Goal: Task Accomplishment & Management: Manage account settings

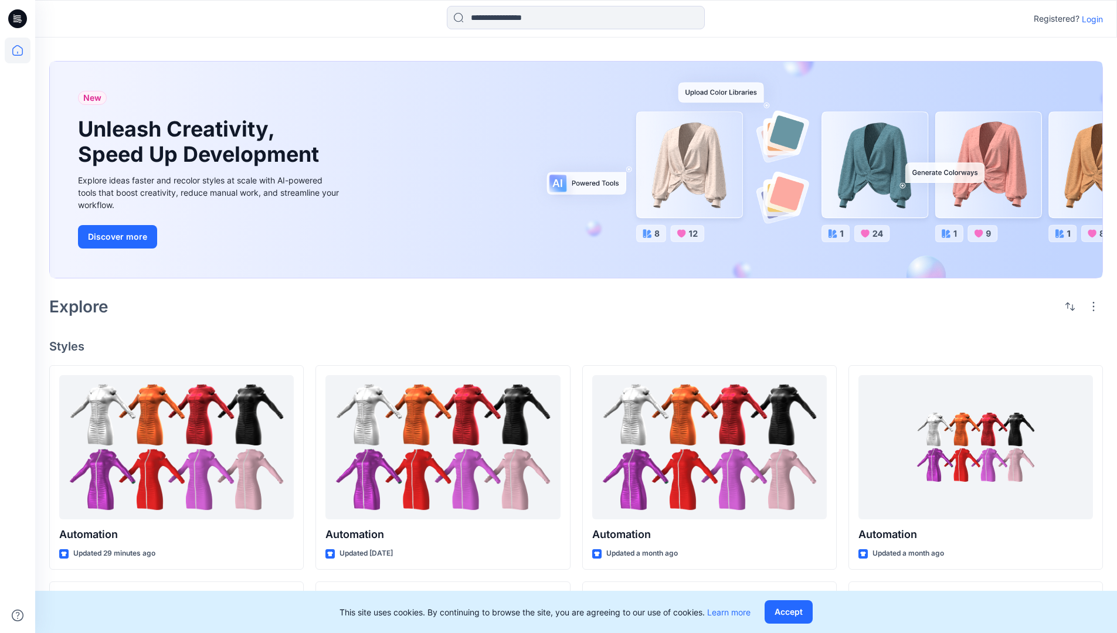
click at [1090, 19] on p "Login" at bounding box center [1092, 19] width 21 height 12
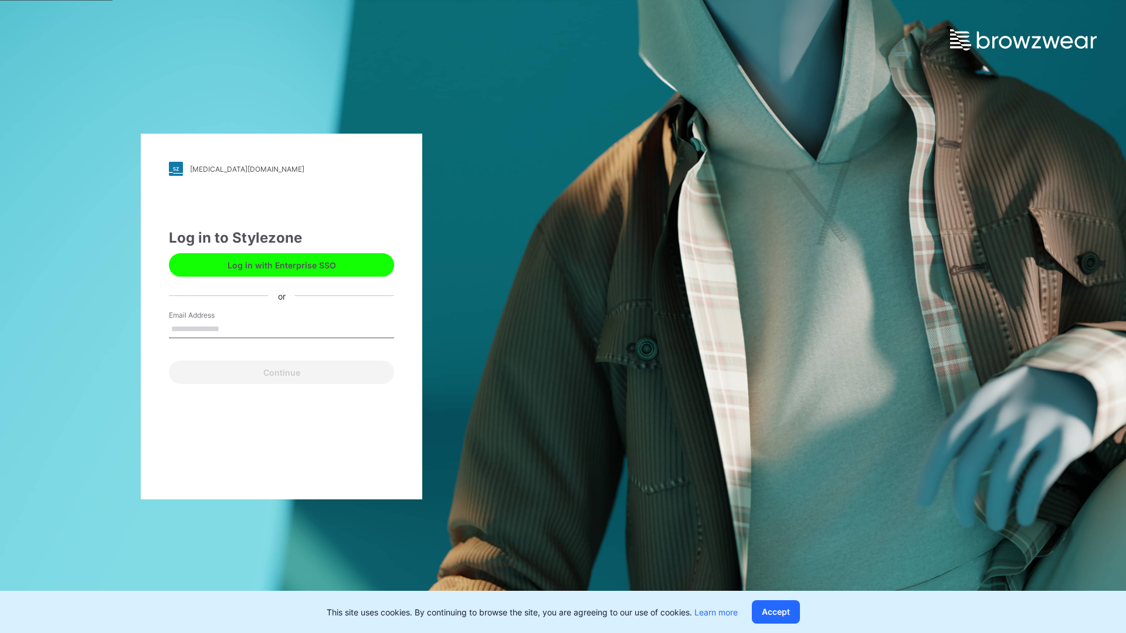
click at [232, 328] on input "Email Address" at bounding box center [281, 330] width 225 height 18
type input "**********"
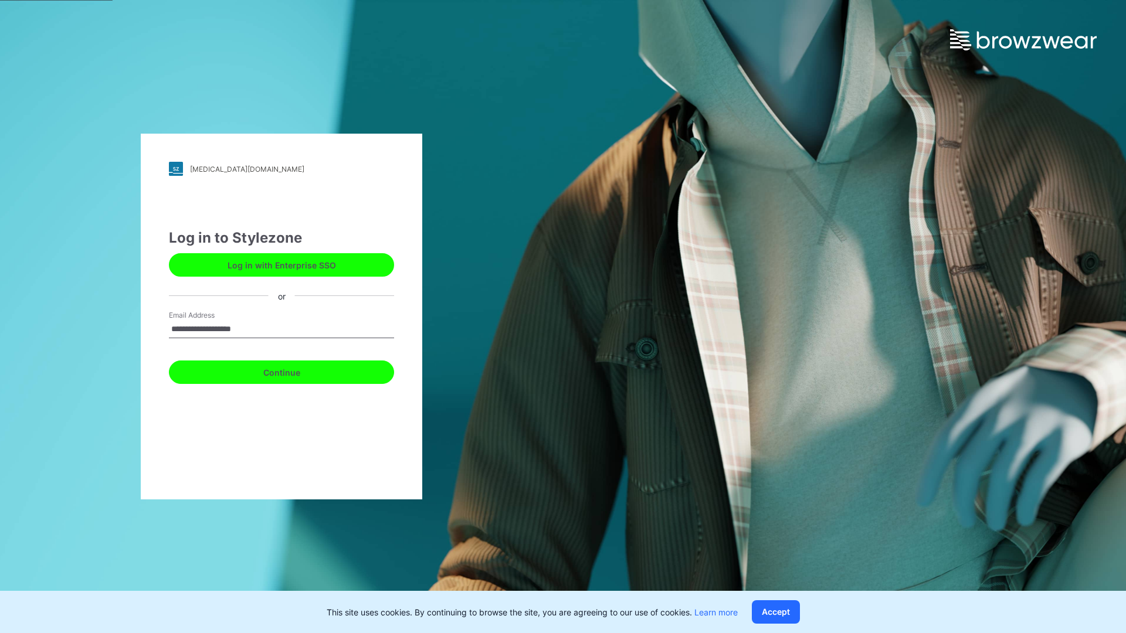
click at [294, 371] on button "Continue" at bounding box center [281, 372] width 225 height 23
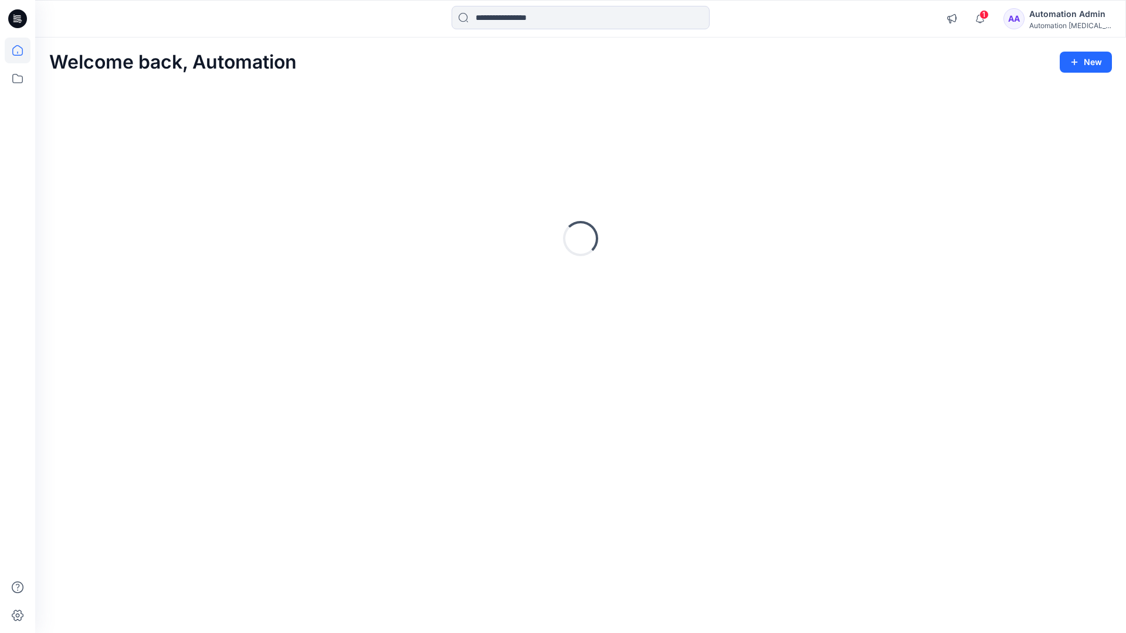
click at [22, 50] on icon at bounding box center [17, 50] width 11 height 11
click at [1080, 56] on button "New" at bounding box center [1086, 62] width 52 height 21
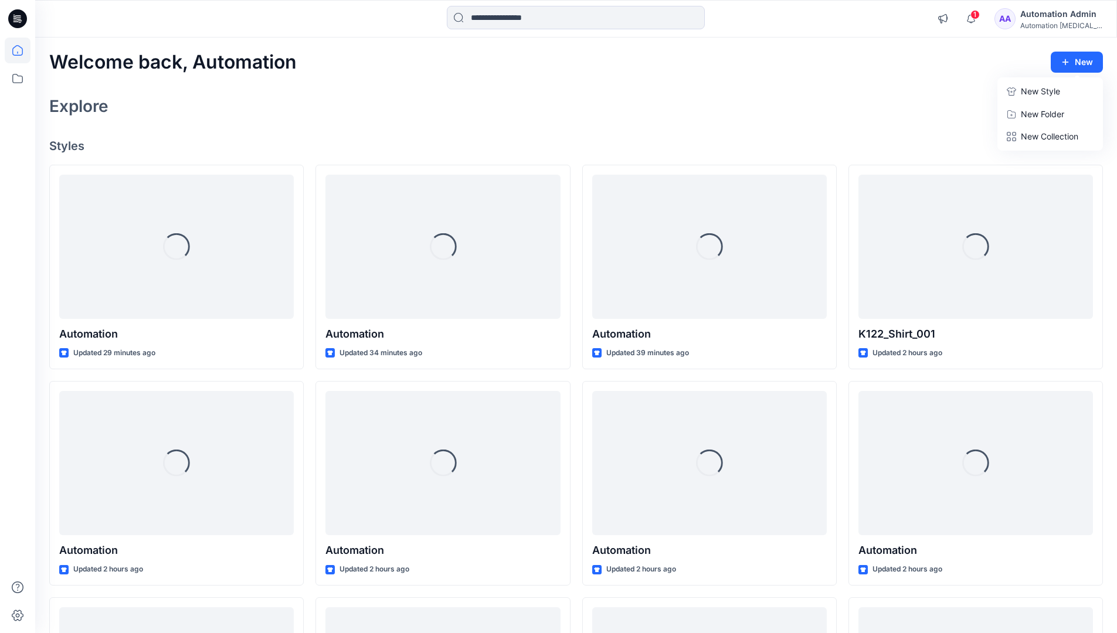
click at [1042, 92] on p "New Style" at bounding box center [1040, 91] width 39 height 14
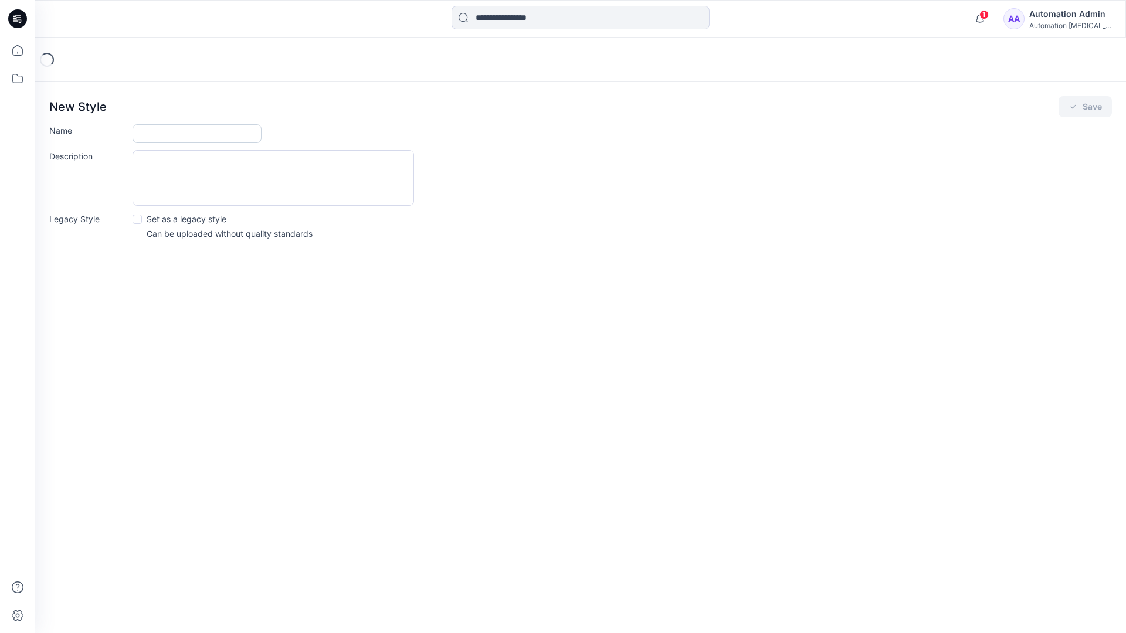
click at [144, 135] on input "Name" at bounding box center [197, 133] width 129 height 19
click at [222, 128] on input "Name" at bounding box center [197, 133] width 129 height 19
type input "**********"
click at [1093, 104] on button "Save" at bounding box center [1084, 106] width 53 height 21
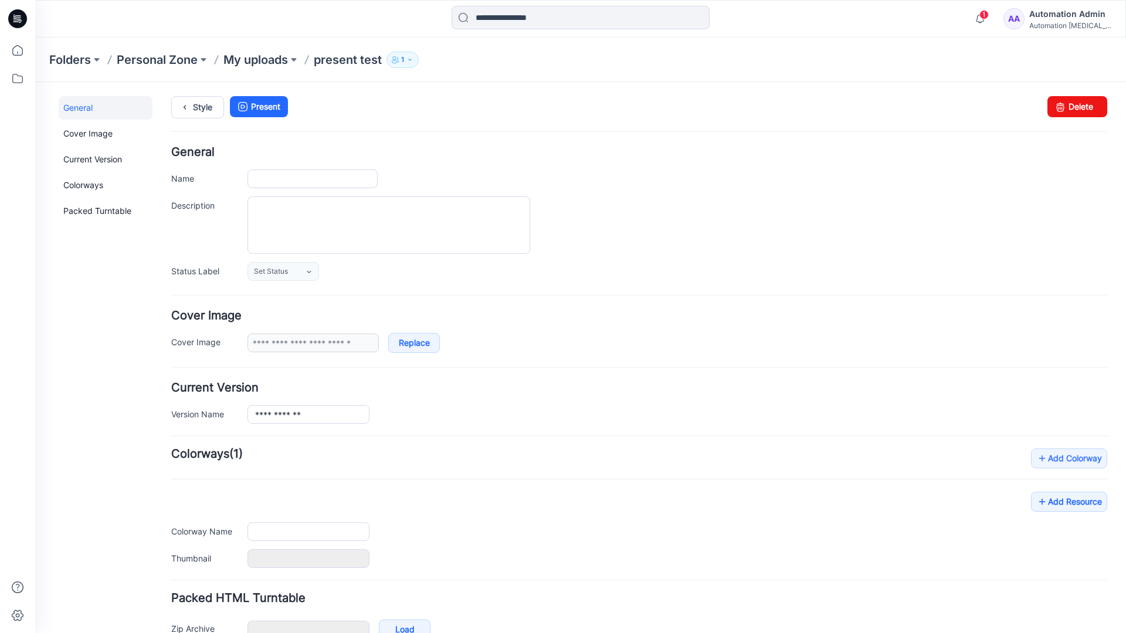
type input "**********"
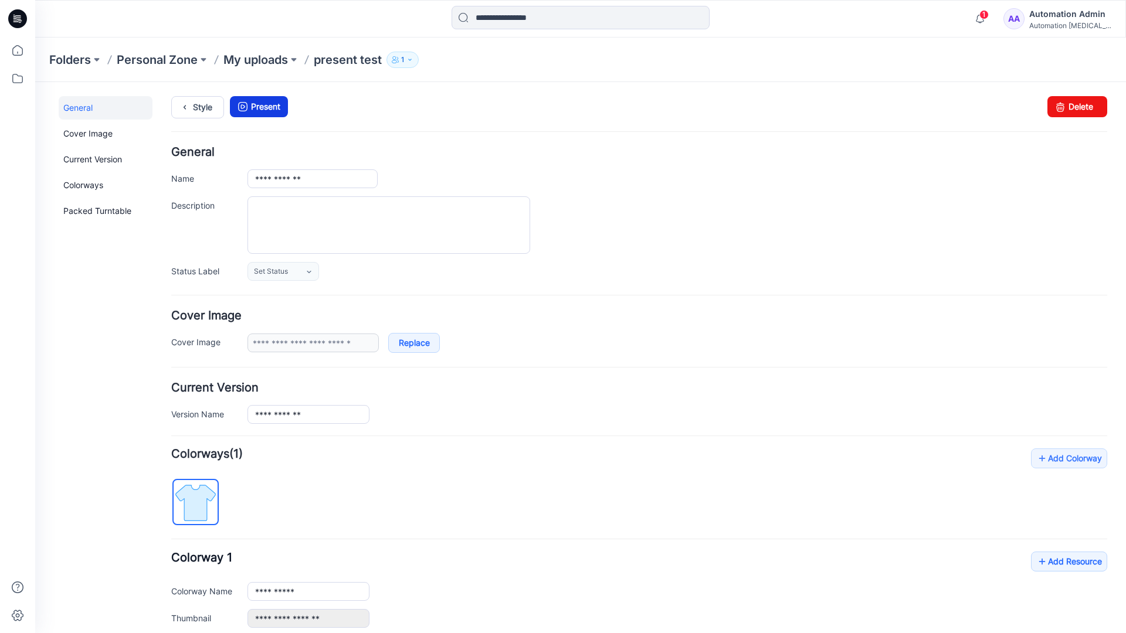
click at [263, 106] on link "Present" at bounding box center [259, 106] width 58 height 21
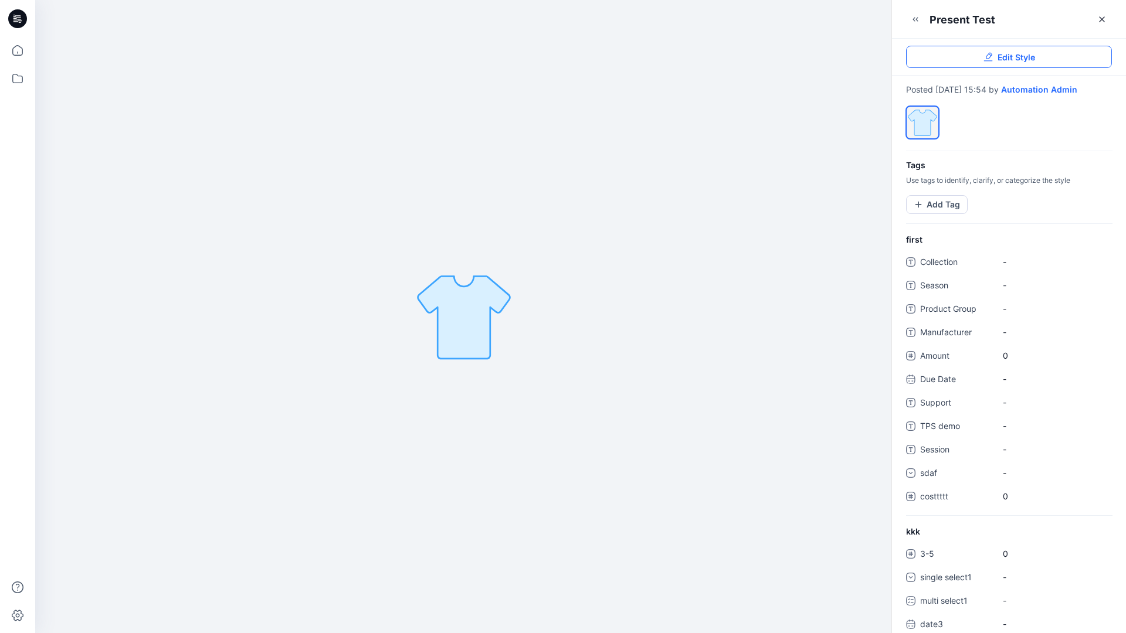
click at [1039, 59] on link "Edit Style" at bounding box center [1009, 57] width 206 height 22
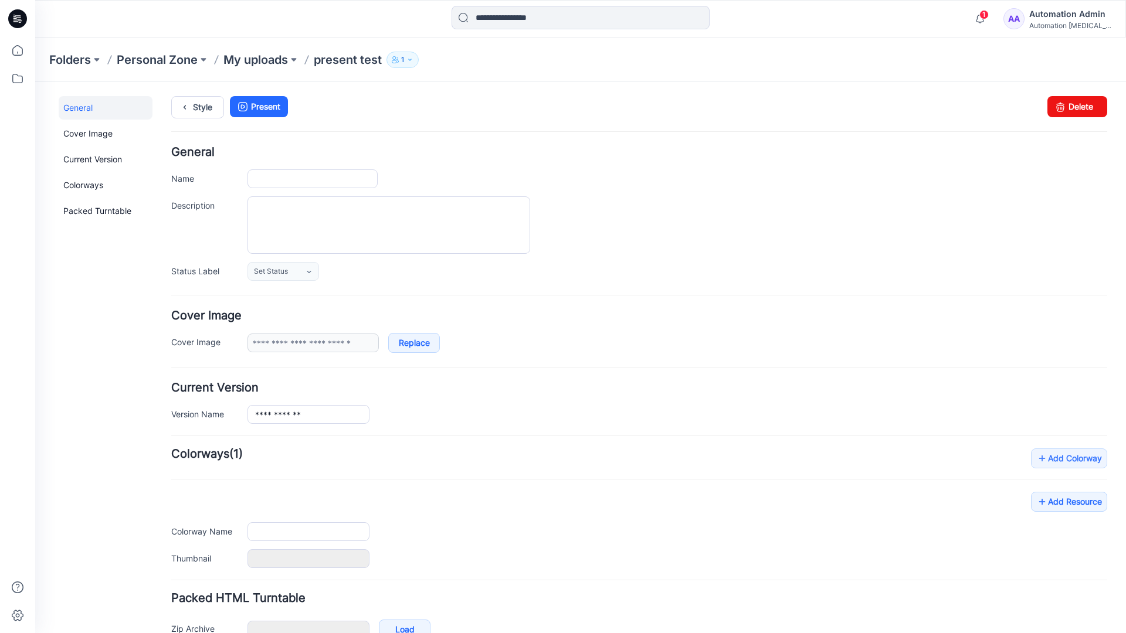
type input "**********"
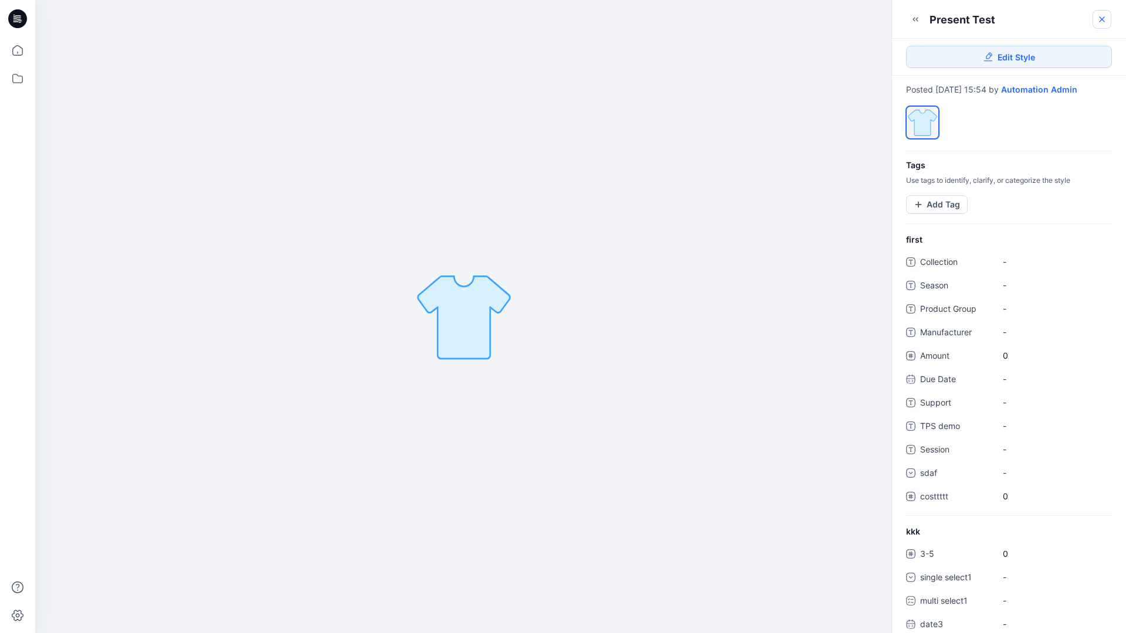
click at [1102, 21] on icon at bounding box center [1101, 19] width 9 height 9
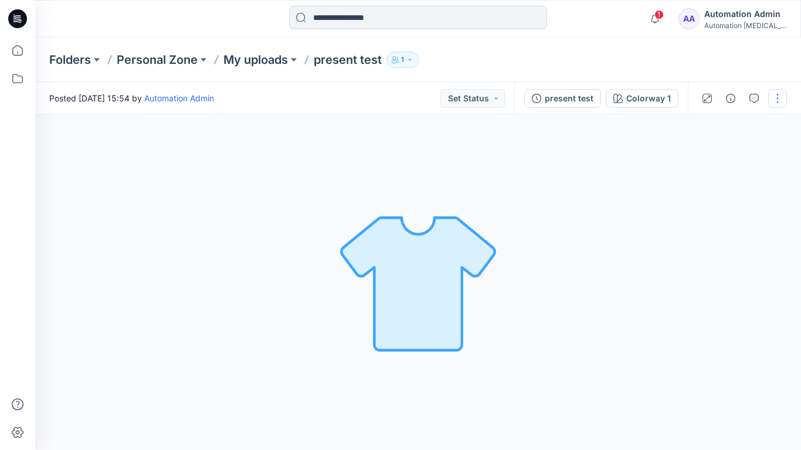
click at [776, 103] on button "button" at bounding box center [777, 98] width 19 height 19
click at [695, 124] on p "Present" at bounding box center [709, 126] width 29 height 12
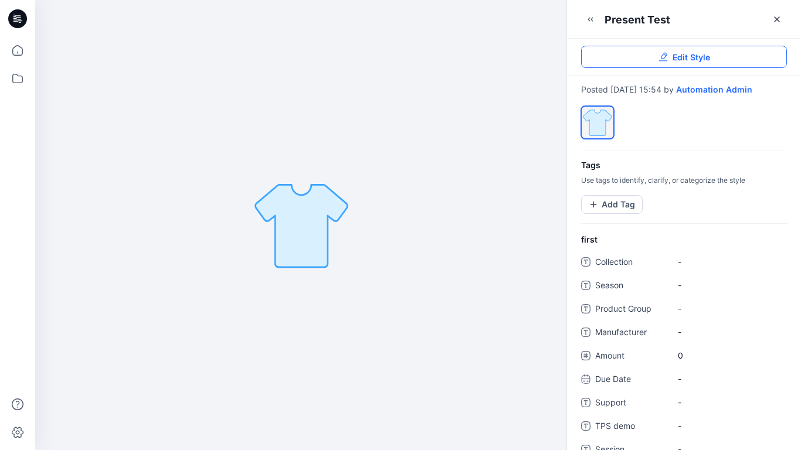
click at [765, 55] on link "Edit Style" at bounding box center [684, 57] width 206 height 22
click at [619, 213] on button "Add Tag" at bounding box center [612, 204] width 62 height 19
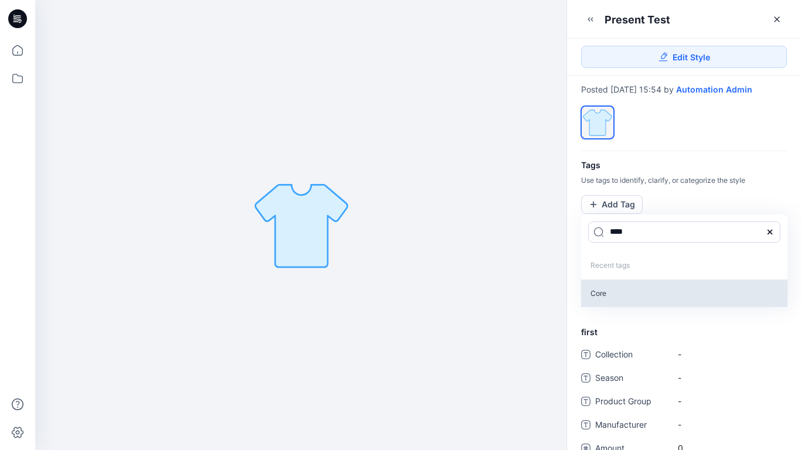
type input "****"
click at [598, 303] on p "Core" at bounding box center [684, 294] width 206 height 28
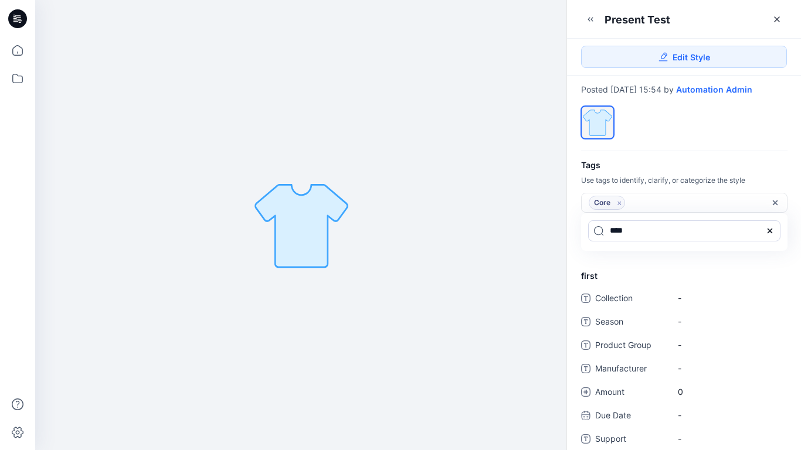
click at [773, 236] on icon at bounding box center [769, 230] width 9 height 9
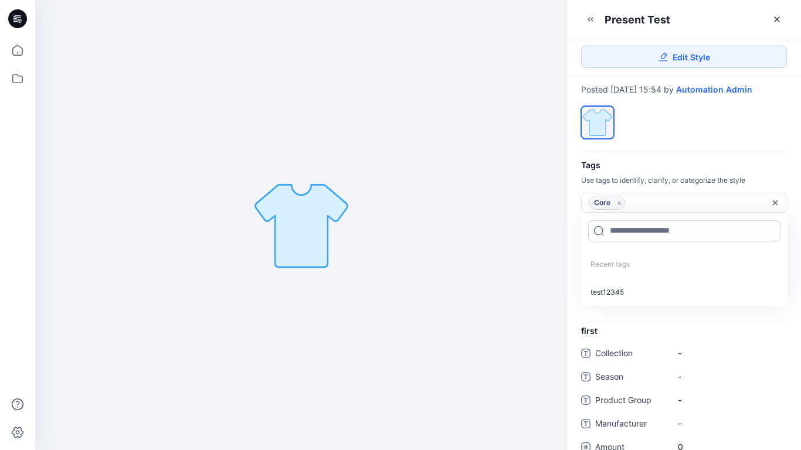
click at [645, 238] on input at bounding box center [684, 230] width 192 height 21
type input "*********"
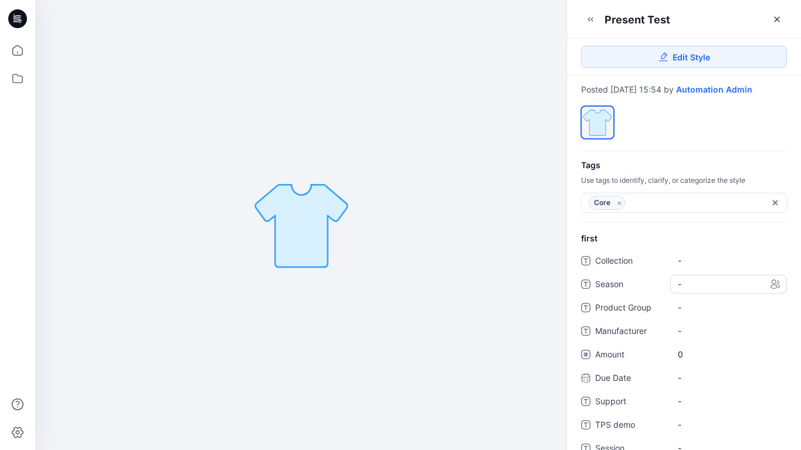
click at [690, 290] on span "-" at bounding box center [728, 284] width 101 height 12
type textarea "*****"
click at [724, 314] on Group "-" at bounding box center [728, 307] width 101 height 12
type textarea "****"
click at [684, 337] on span "-" at bounding box center [728, 331] width 101 height 12
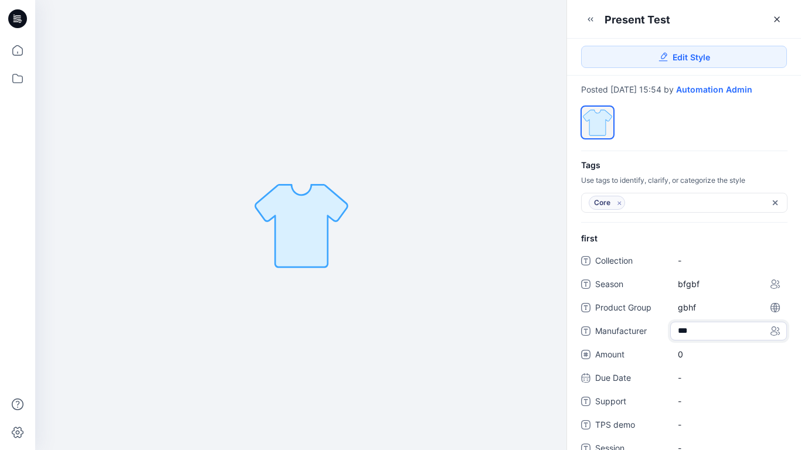
type textarea "****"
click at [686, 361] on span "0" at bounding box center [728, 354] width 101 height 12
type input "*"
click at [687, 392] on div "-" at bounding box center [728, 390] width 117 height 19
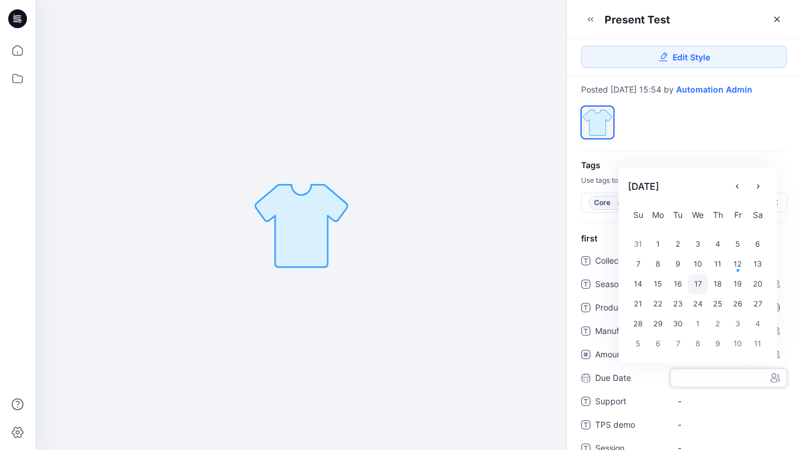
click at [701, 292] on div "17" at bounding box center [698, 284] width 20 height 20
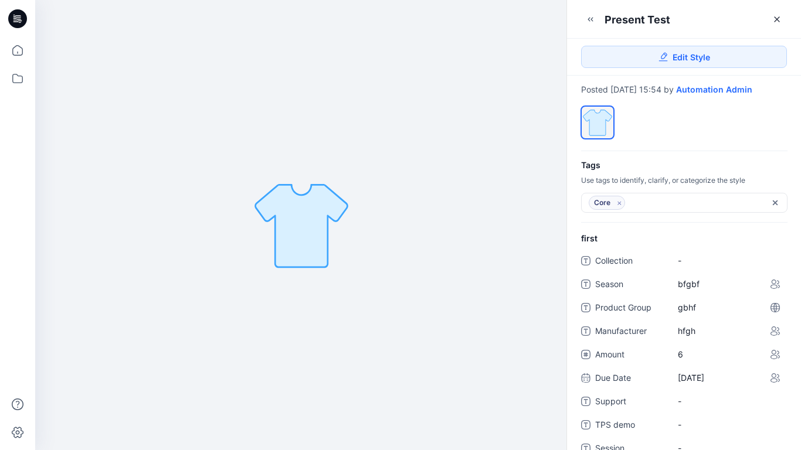
scroll to position [264, 0]
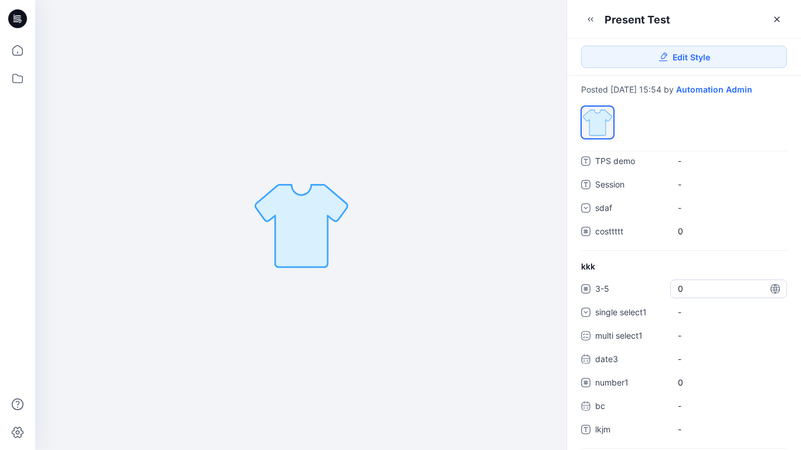
click at [684, 295] on span "0" at bounding box center [728, 289] width 101 height 12
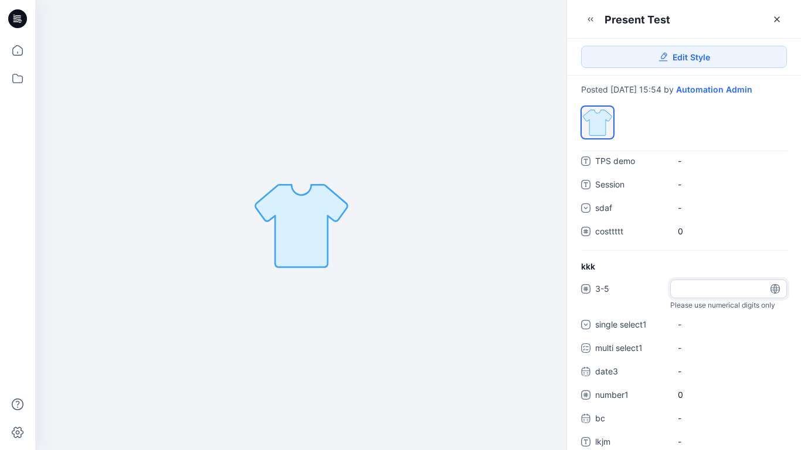
type input "*"
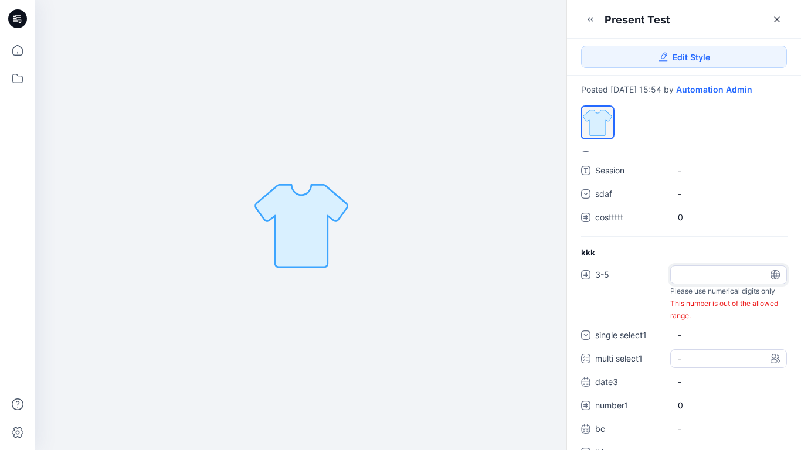
click at [708, 375] on div "3-5 * Please use numerical digits only This number is out of the allowed range.…" at bounding box center [684, 369] width 206 height 206
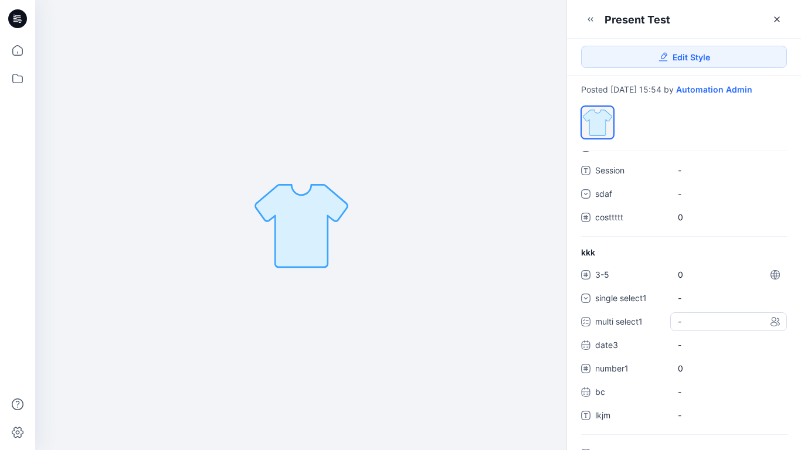
click at [704, 331] on div "-" at bounding box center [728, 322] width 117 height 19
click at [688, 352] on span at bounding box center [684, 347] width 9 height 9
click at [684, 377] on span at bounding box center [684, 372] width 9 height 9
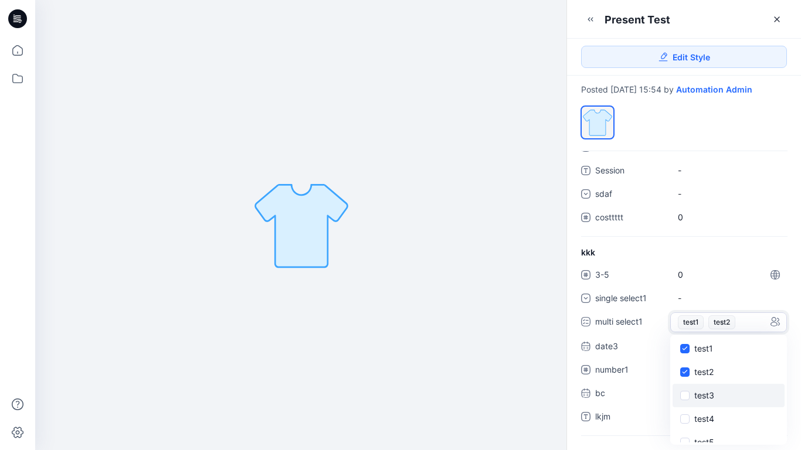
click at [684, 401] on span at bounding box center [684, 395] width 9 height 9
click at [685, 351] on icon at bounding box center [684, 349] width 5 height 4
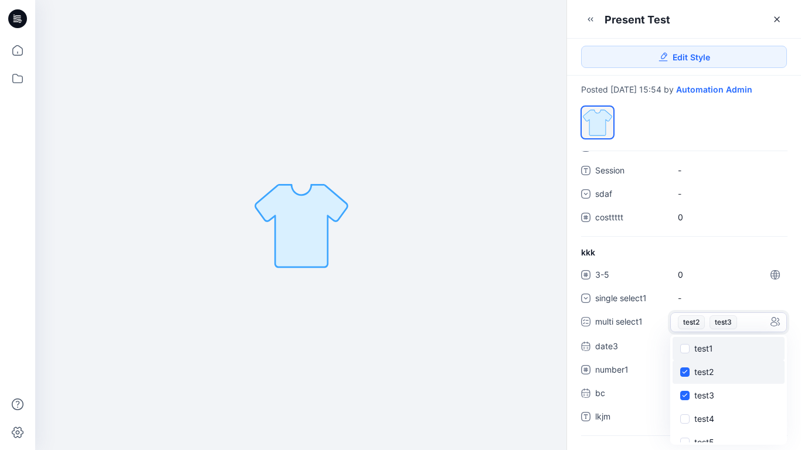
click at [685, 377] on span at bounding box center [684, 372] width 9 height 9
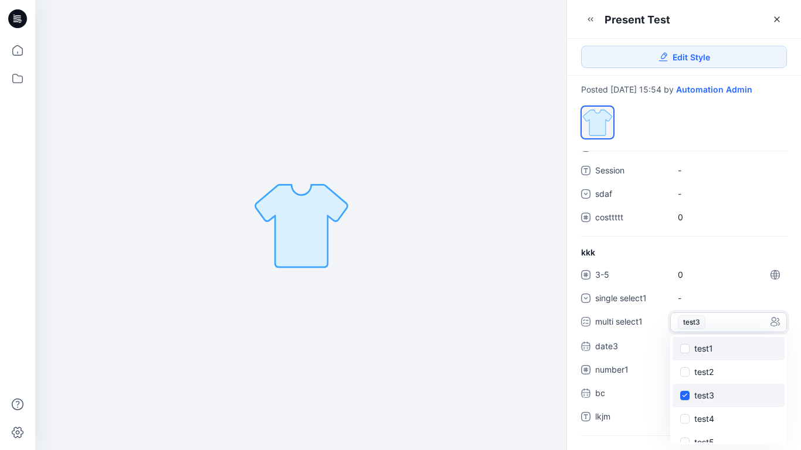
click at [686, 401] on span at bounding box center [684, 395] width 9 height 9
click at [747, 266] on div "kkk 3-5 0 single select1 - multi select1 - test1 test2 test3 test4 test5 test6 …" at bounding box center [684, 340] width 234 height 189
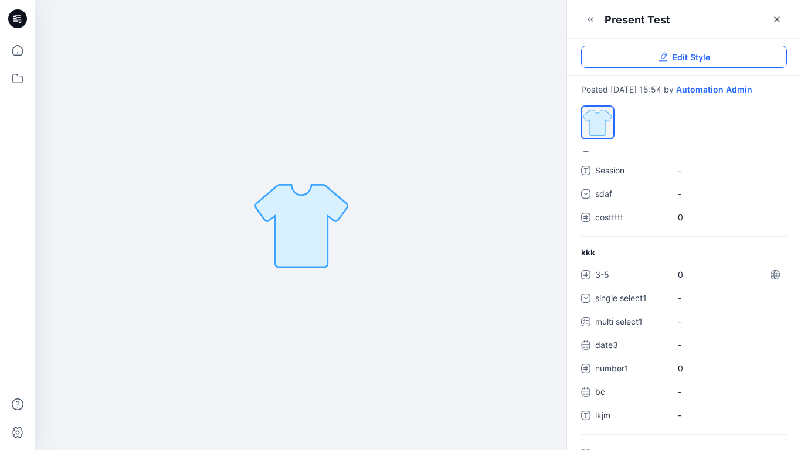
click at [687, 59] on span "Edit Style" at bounding box center [692, 57] width 38 height 12
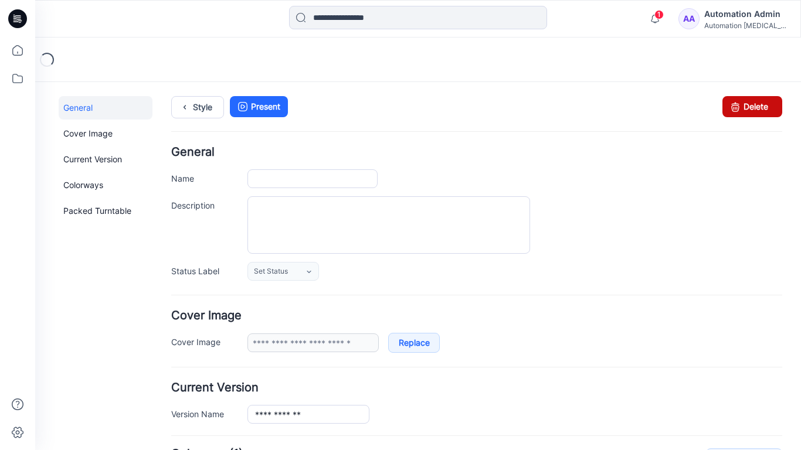
click at [733, 103] on icon at bounding box center [735, 106] width 16 height 21
type input "**********"
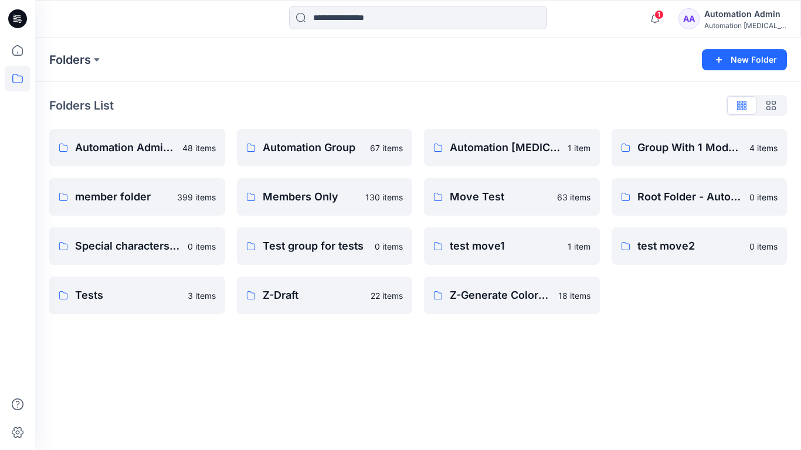
click at [737, 18] on div "Automation Admin" at bounding box center [745, 14] width 82 height 14
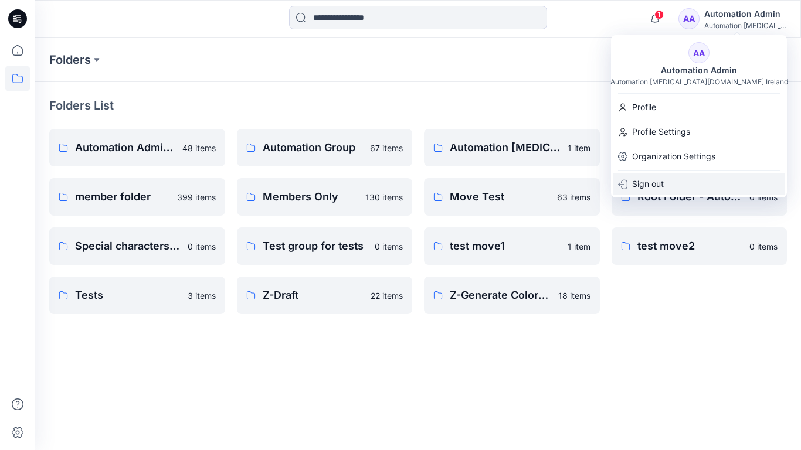
click at [679, 177] on div "Sign out" at bounding box center [698, 184] width 171 height 22
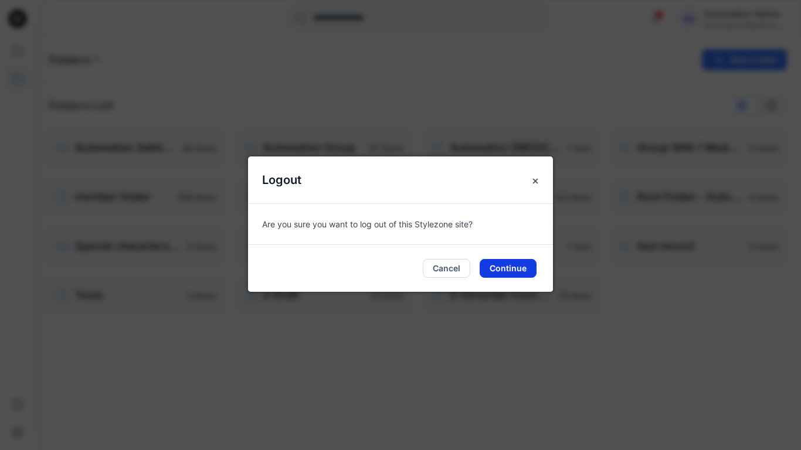
click at [528, 265] on button "Continue" at bounding box center [508, 268] width 57 height 19
